Goal: Task Accomplishment & Management: Complete application form

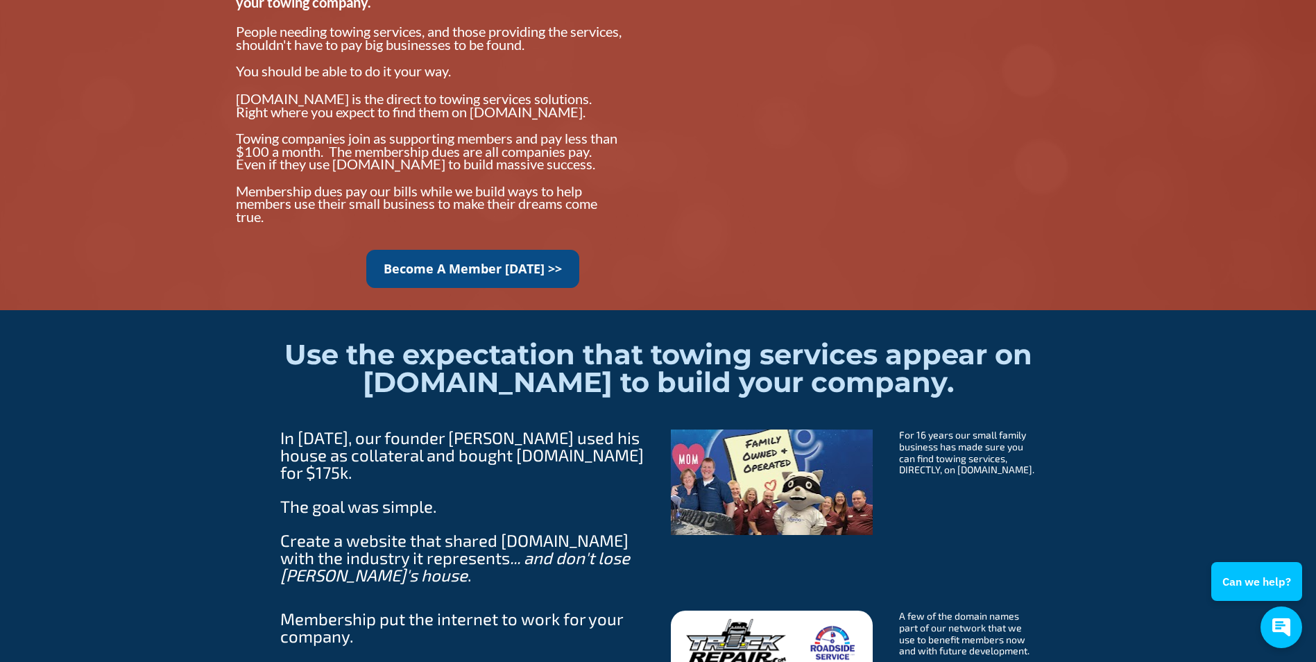
scroll to position [1180, 0]
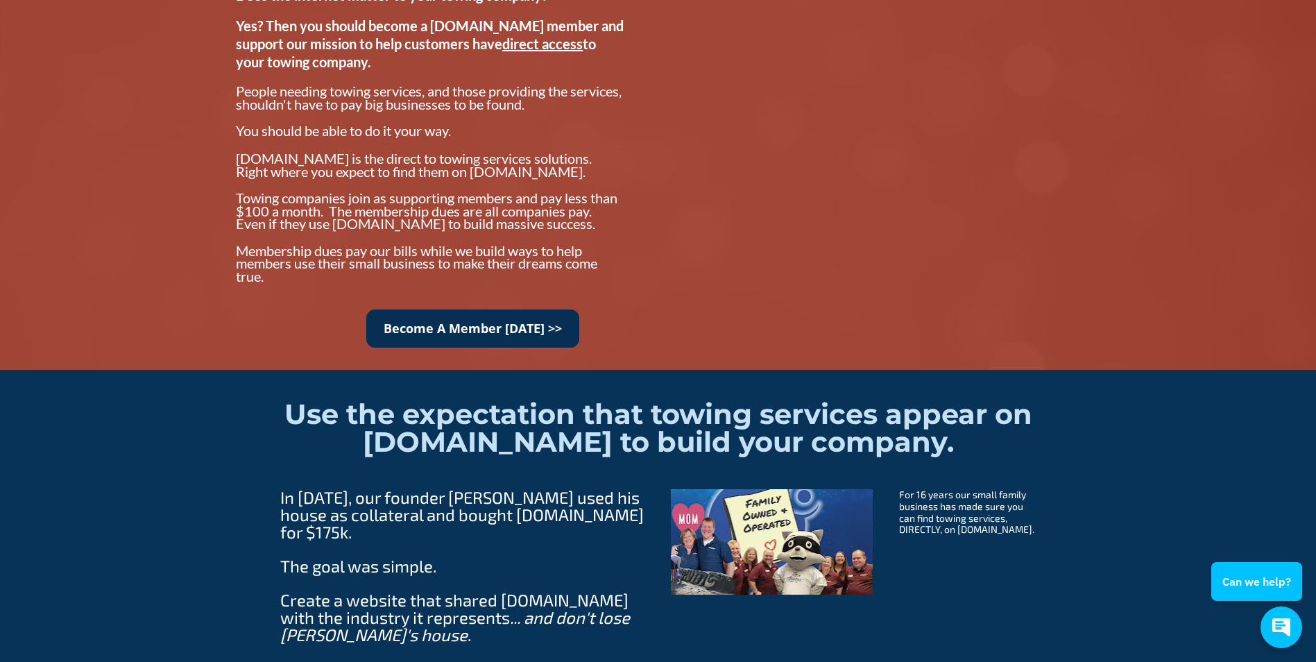
click at [497, 343] on link "Become A Member Today >>" at bounding box center [472, 328] width 213 height 38
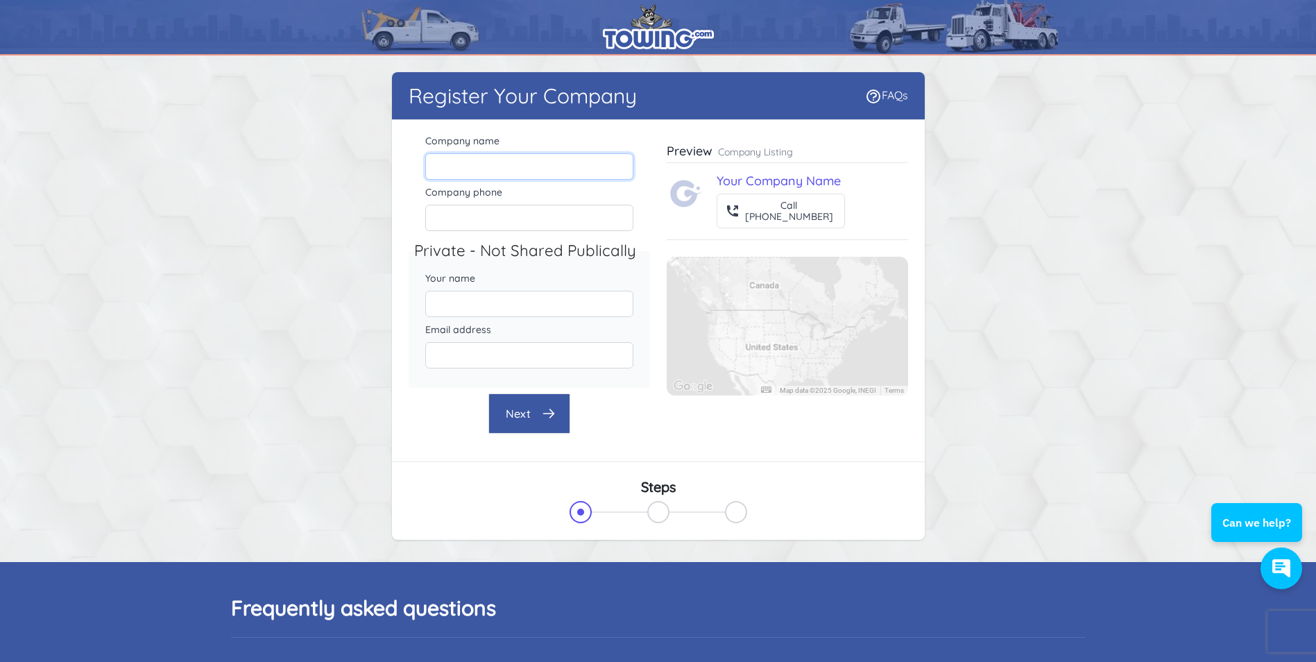
click at [537, 158] on input "Company name" at bounding box center [529, 166] width 208 height 26
type input "[PERSON_NAME] Towing LLC"
click at [527, 226] on input "Company phone" at bounding box center [529, 218] width 208 height 26
type input "5734746630"
click at [425, 433] on div "Next" at bounding box center [529, 413] width 241 height 40
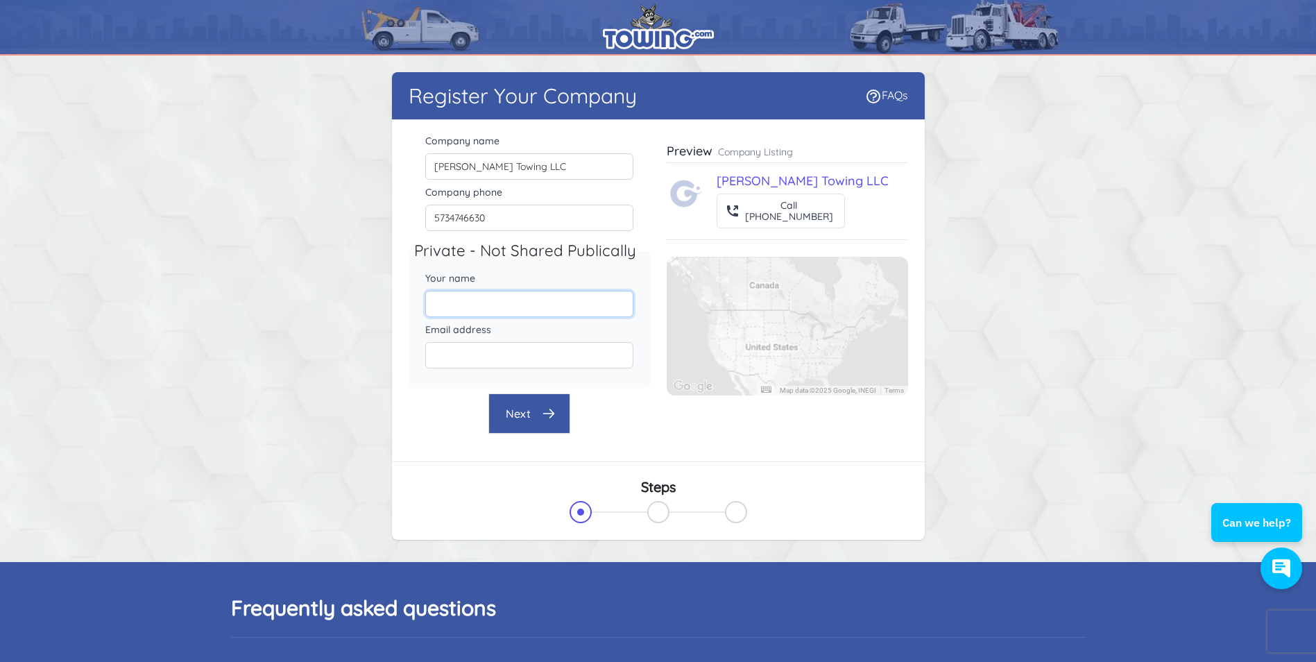
click at [444, 293] on input "Your name" at bounding box center [529, 304] width 208 height 26
type input "[PERSON_NAME]"
type input "[EMAIL_ADDRESS][DOMAIN_NAME]"
click at [556, 427] on button "Next" at bounding box center [529, 413] width 82 height 40
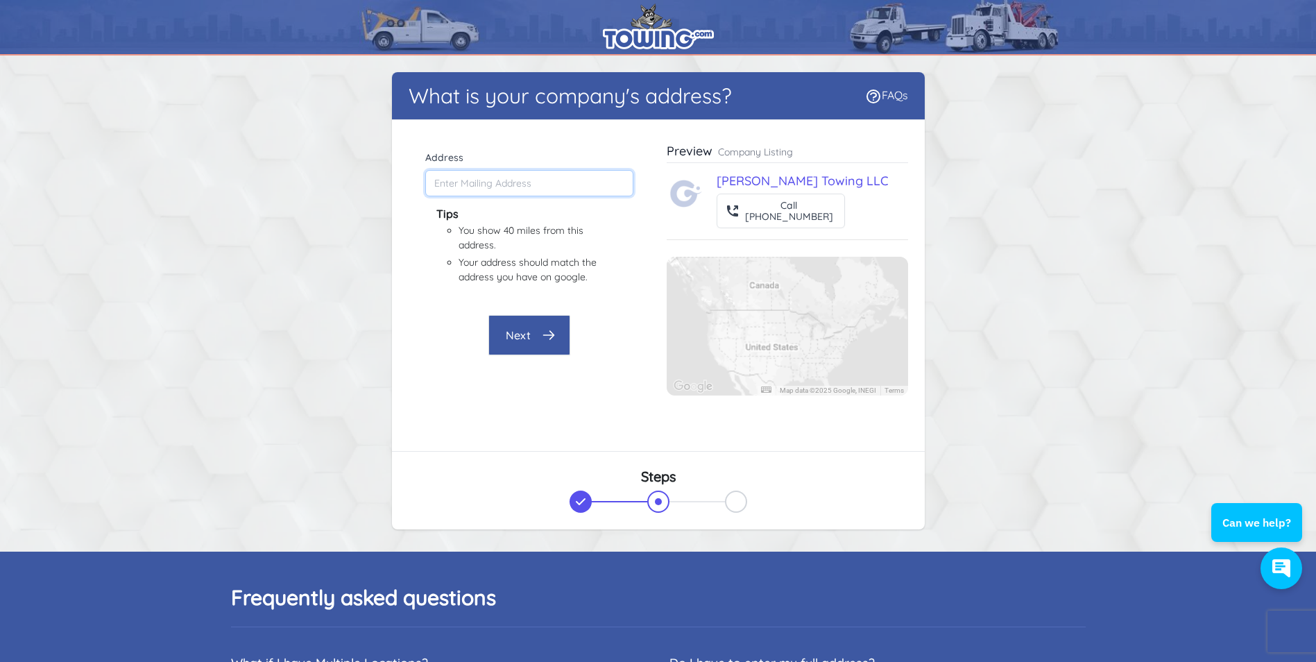
click at [472, 180] on input "Address" at bounding box center [529, 183] width 208 height 26
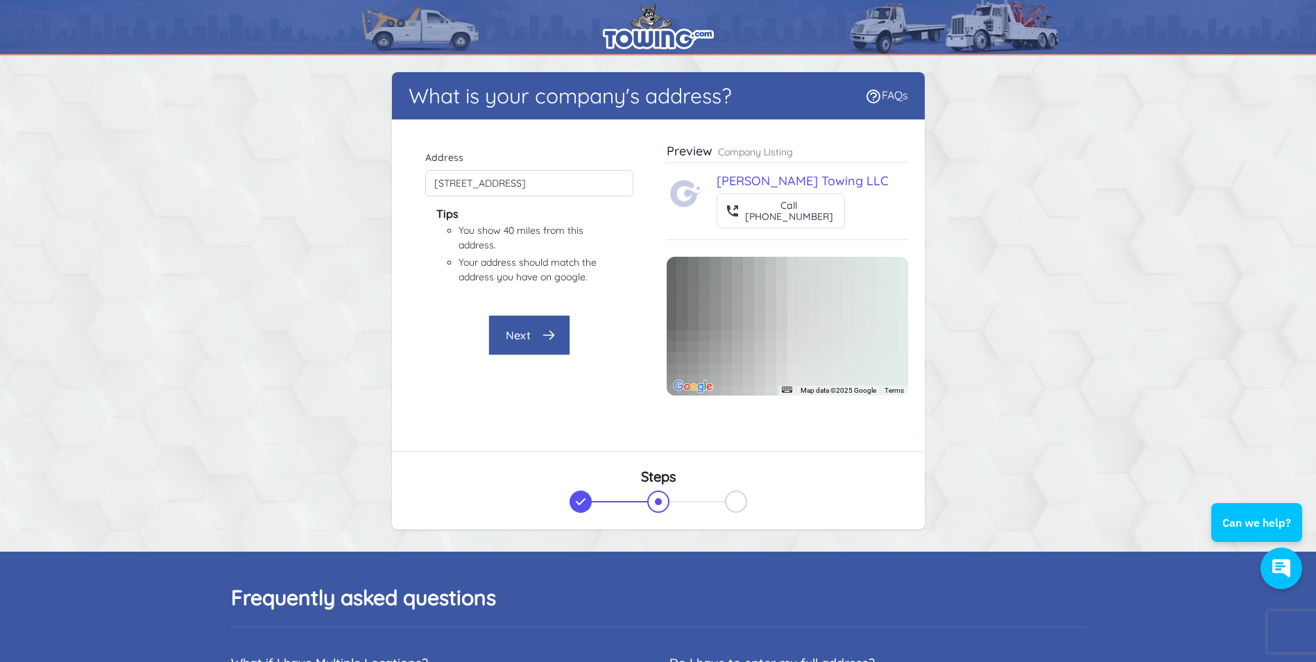
type input "[STREET_ADDRESS]"
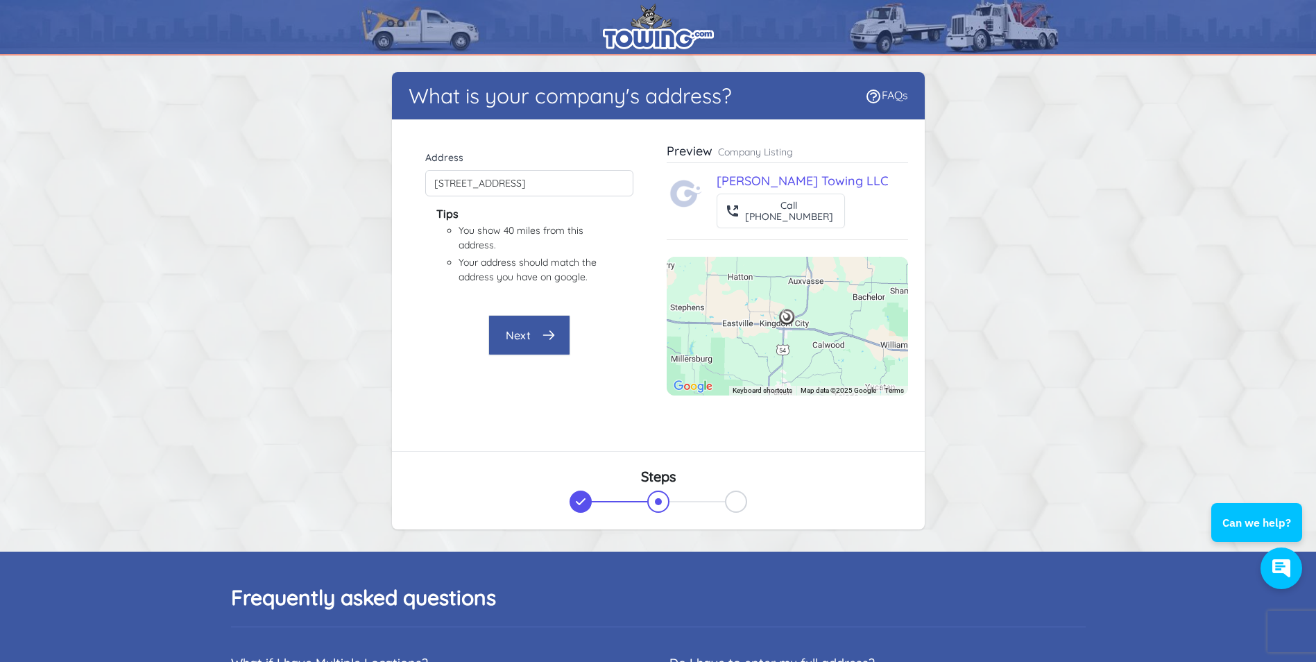
click at [539, 337] on button "Next" at bounding box center [529, 335] width 82 height 40
